Goal: Complete application form

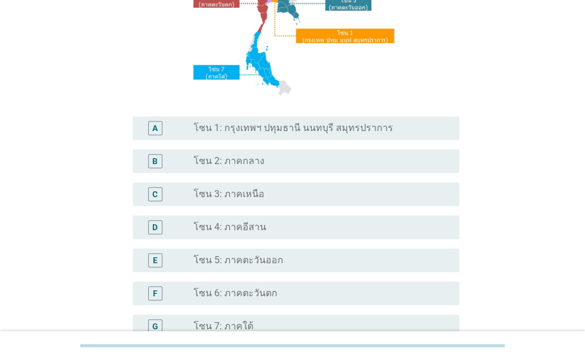
scroll to position [307, 0]
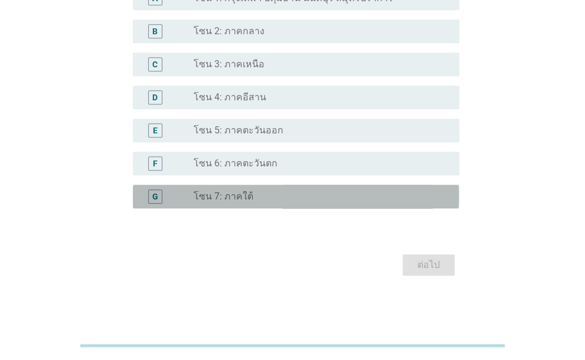
click at [300, 190] on div "radio_button_unchecked โซน 7: ภาคใต้" at bounding box center [322, 196] width 256 height 14
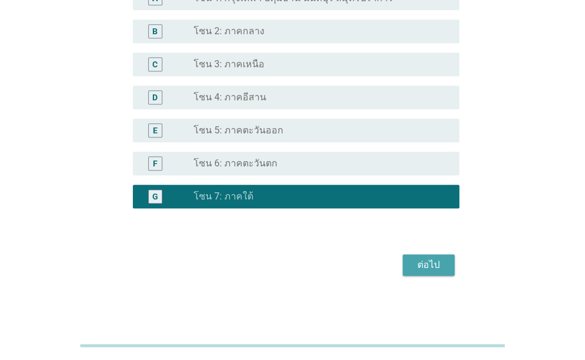
click at [420, 260] on div "ต่อไป" at bounding box center [428, 265] width 33 height 14
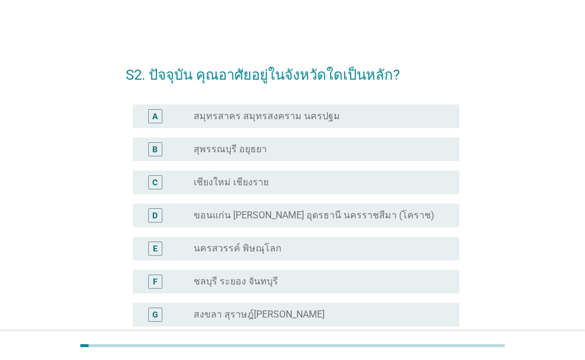
scroll to position [151, 0]
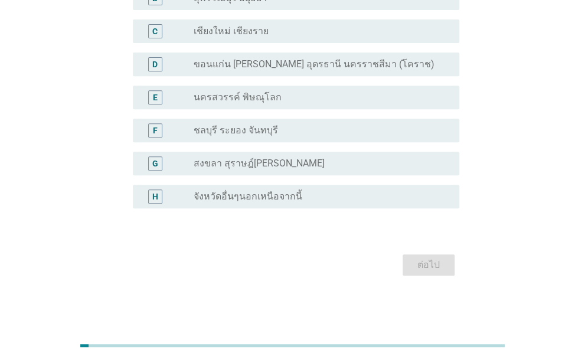
click at [215, 204] on div "H radio_button_unchecked จังหวัดอื่นๆนอกเหนือจากนี้" at bounding box center [296, 197] width 326 height 24
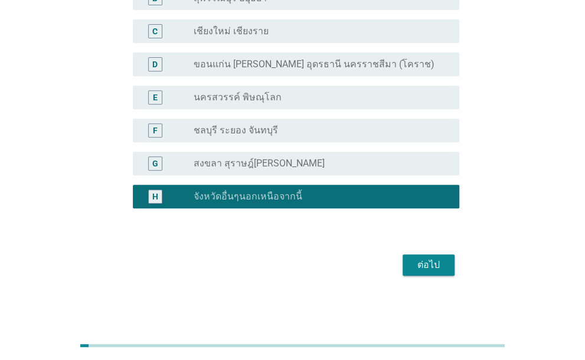
click at [427, 270] on div "ต่อไป" at bounding box center [428, 265] width 33 height 14
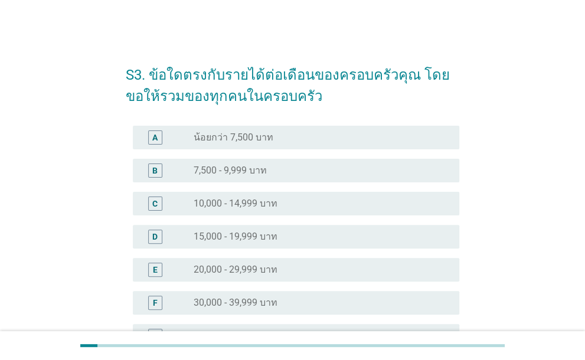
scroll to position [118, 0]
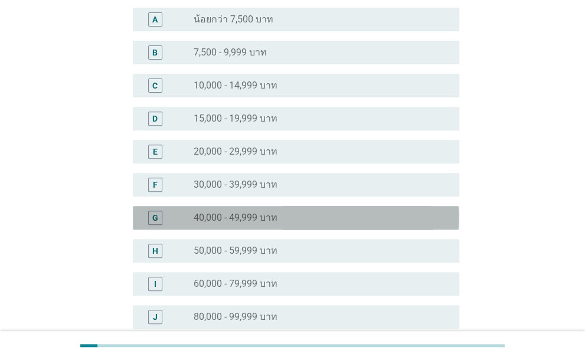
click at [235, 212] on label "40,000 - 49,999 บาท" at bounding box center [236, 218] width 84 height 12
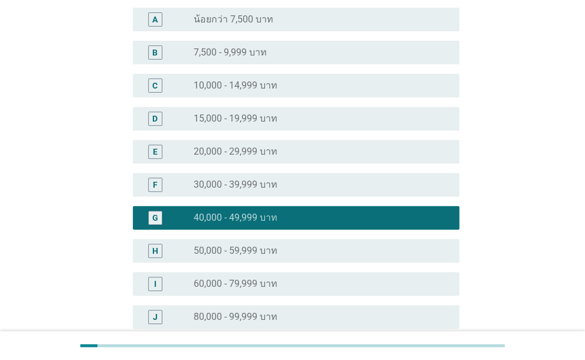
scroll to position [337, 0]
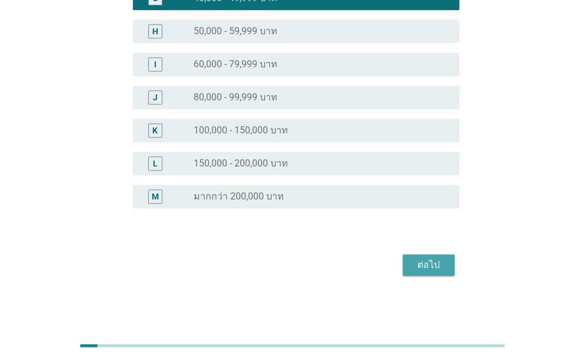
click at [442, 271] on div "ต่อไป" at bounding box center [428, 265] width 33 height 14
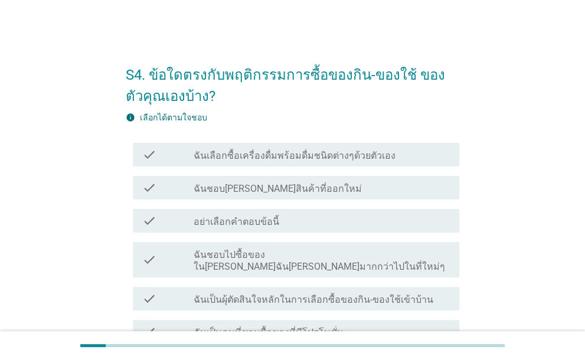
scroll to position [175, 0]
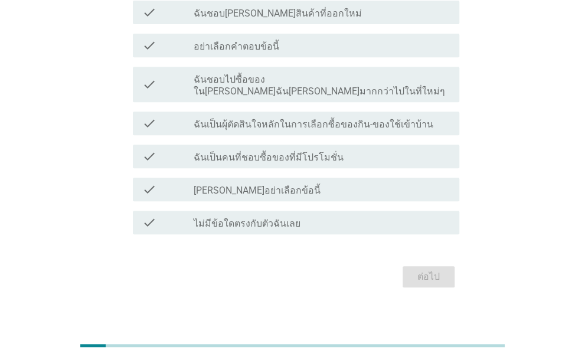
click at [237, 218] on label "ไม่มีข้อใดตรงกับตัวฉันเลย" at bounding box center [247, 224] width 107 height 12
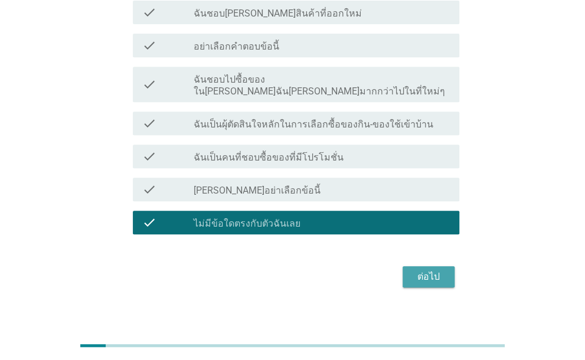
click at [417, 271] on div "ต่อไป" at bounding box center [428, 277] width 33 height 14
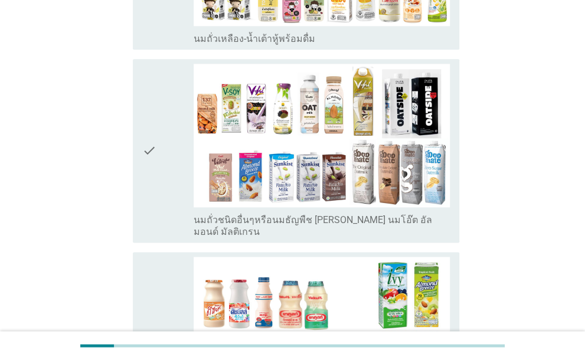
scroll to position [649, 0]
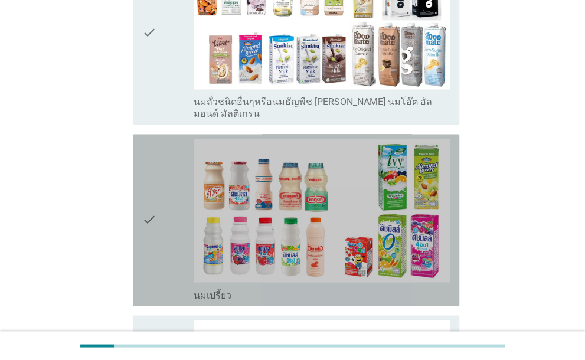
click at [162, 199] on div "check" at bounding box center [167, 220] width 51 height 162
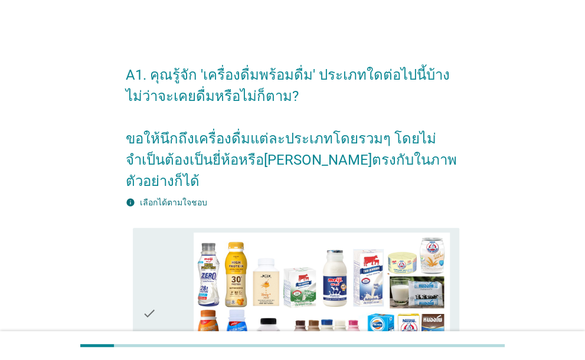
scroll to position [118, 0]
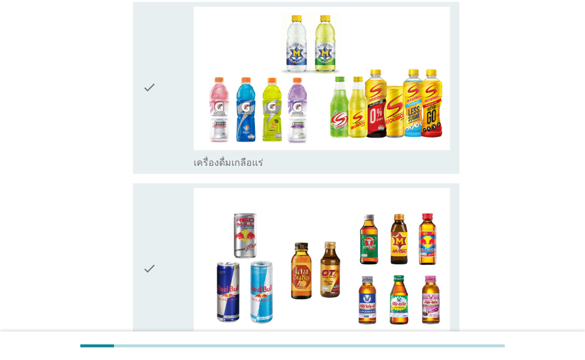
scroll to position [2540, 0]
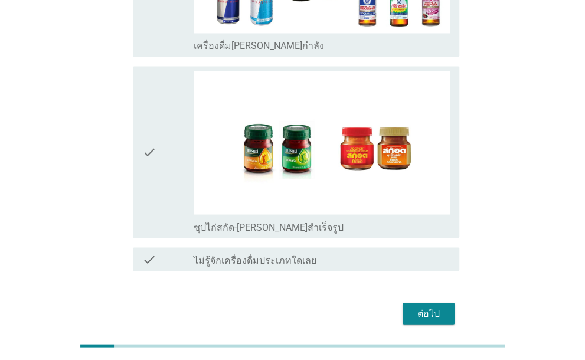
click at [445, 303] on button "ต่อไป" at bounding box center [428, 313] width 52 height 21
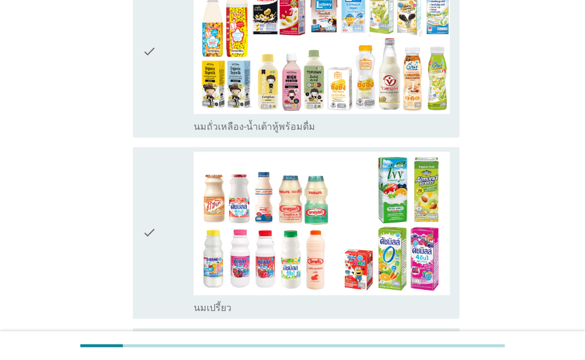
scroll to position [284, 0]
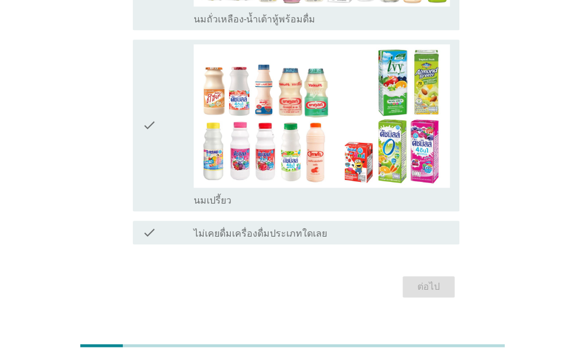
click at [173, 117] on div "check" at bounding box center [167, 125] width 51 height 162
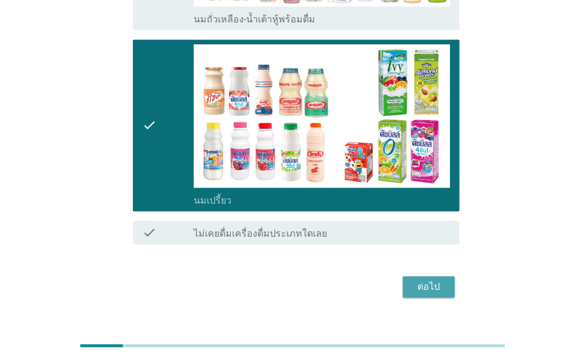
click at [433, 280] on div "ต่อไป" at bounding box center [428, 287] width 33 height 14
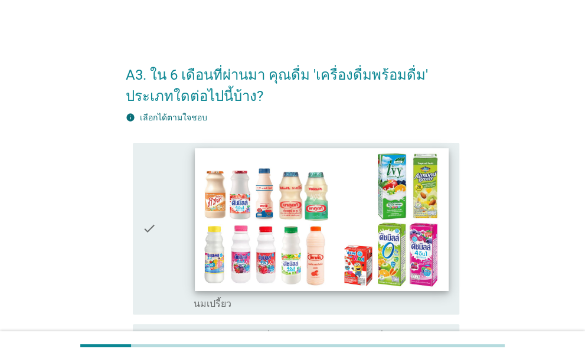
scroll to position [124, 0]
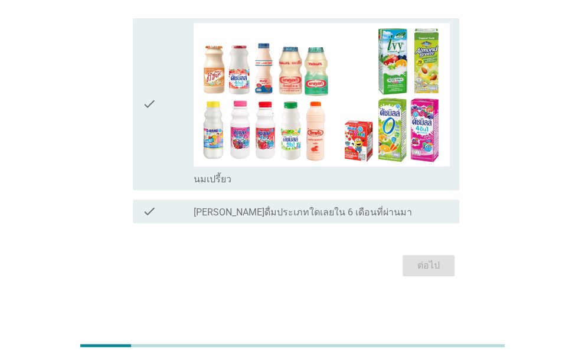
click at [172, 98] on div "check" at bounding box center [167, 104] width 51 height 162
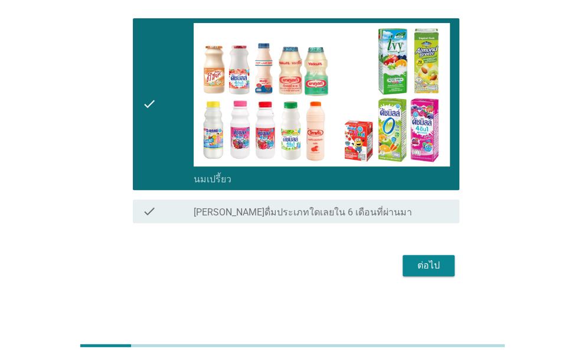
click at [431, 264] on div "ต่อไป" at bounding box center [428, 265] width 33 height 14
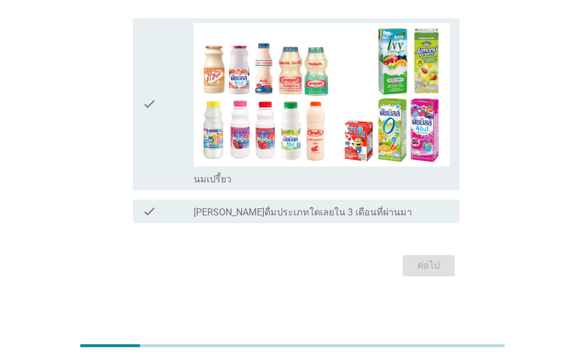
click at [138, 119] on div "check check_box นมเปรี้ยว" at bounding box center [296, 104] width 326 height 172
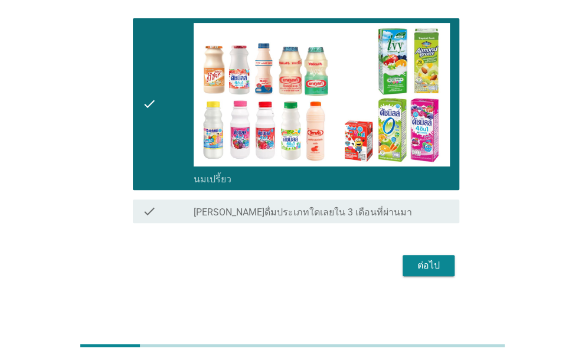
click at [438, 267] on div "ต่อไป" at bounding box center [428, 265] width 33 height 14
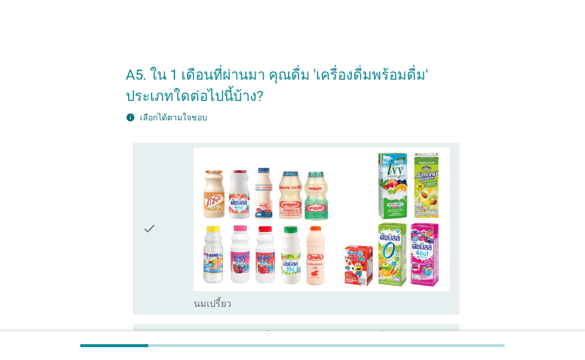
click at [169, 185] on div "check" at bounding box center [167, 228] width 51 height 162
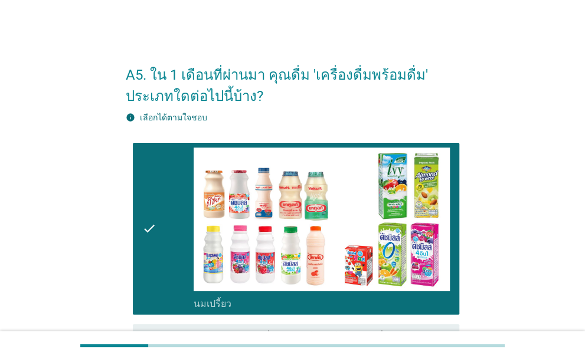
scroll to position [124, 0]
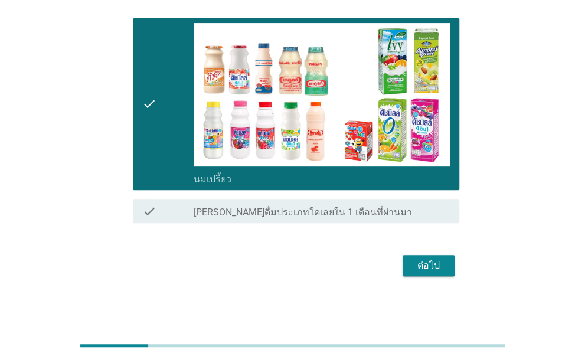
click at [426, 265] on div "ต่อไป" at bounding box center [428, 265] width 33 height 14
